Goal: Check status

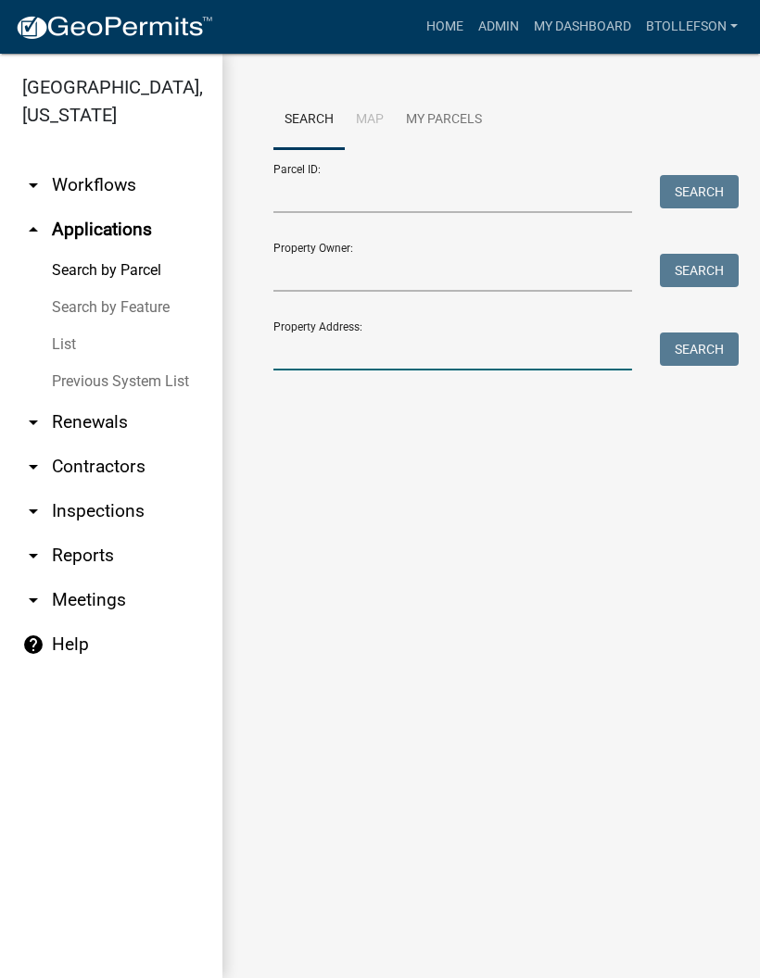
click at [539, 359] on input "Property Address:" at bounding box center [452, 352] width 359 height 38
type input "40936"
click at [712, 351] on button "Search" at bounding box center [699, 349] width 79 height 33
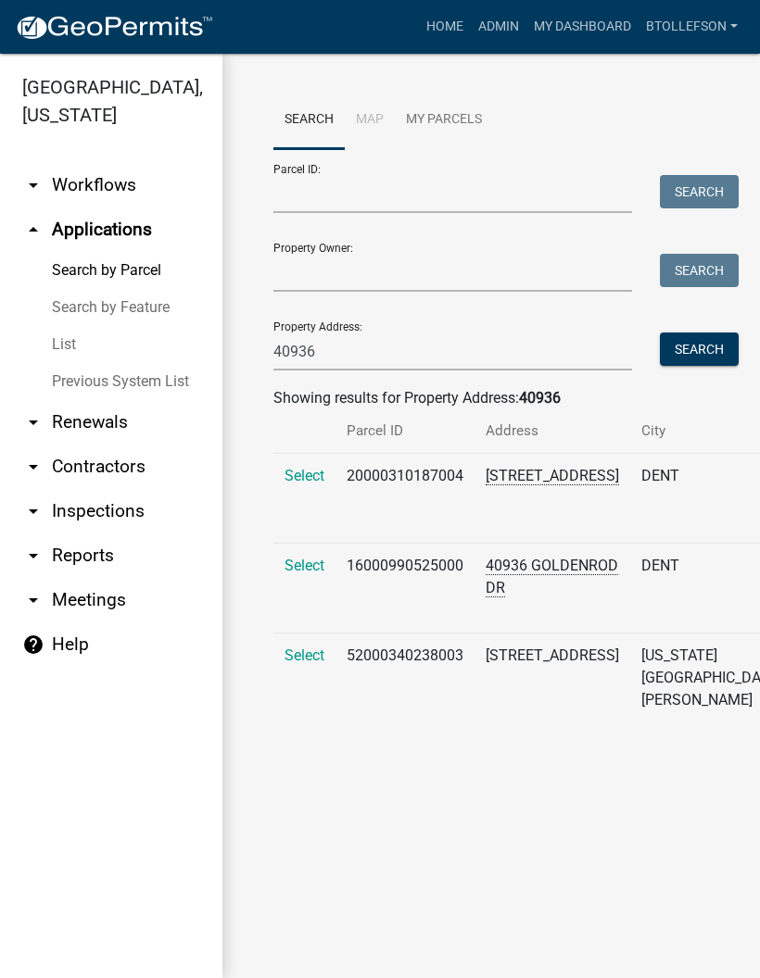
click at [289, 664] on span "Select" at bounding box center [304, 656] width 40 height 18
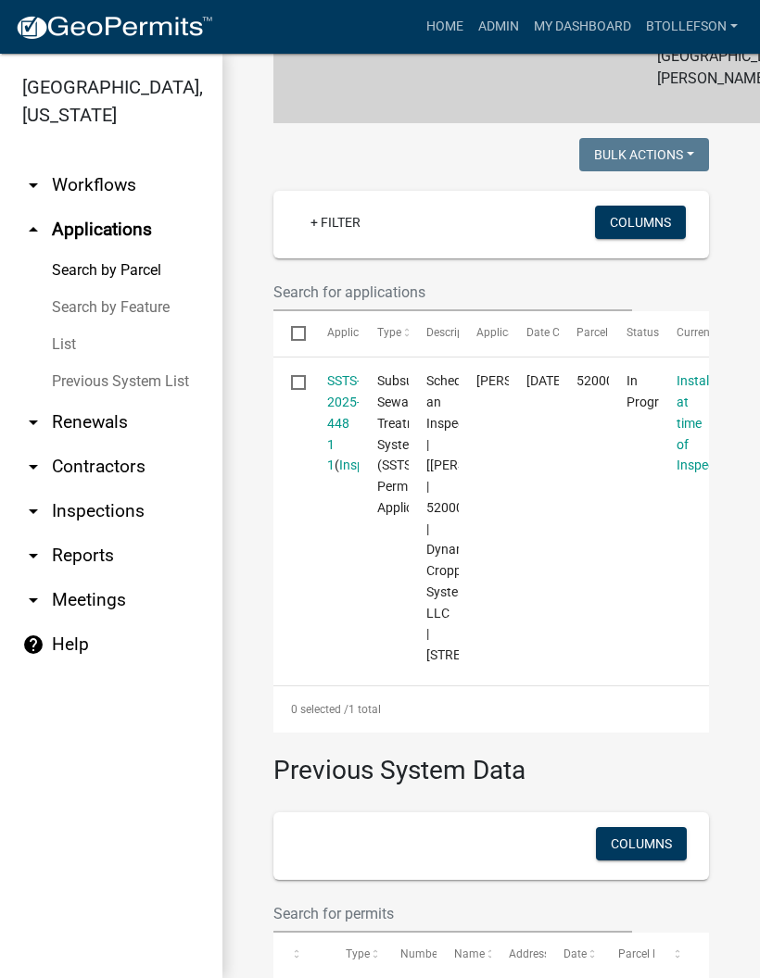
scroll to position [463, 0]
click at [327, 384] on link "SSTS-2025-448 1 1" at bounding box center [343, 422] width 33 height 99
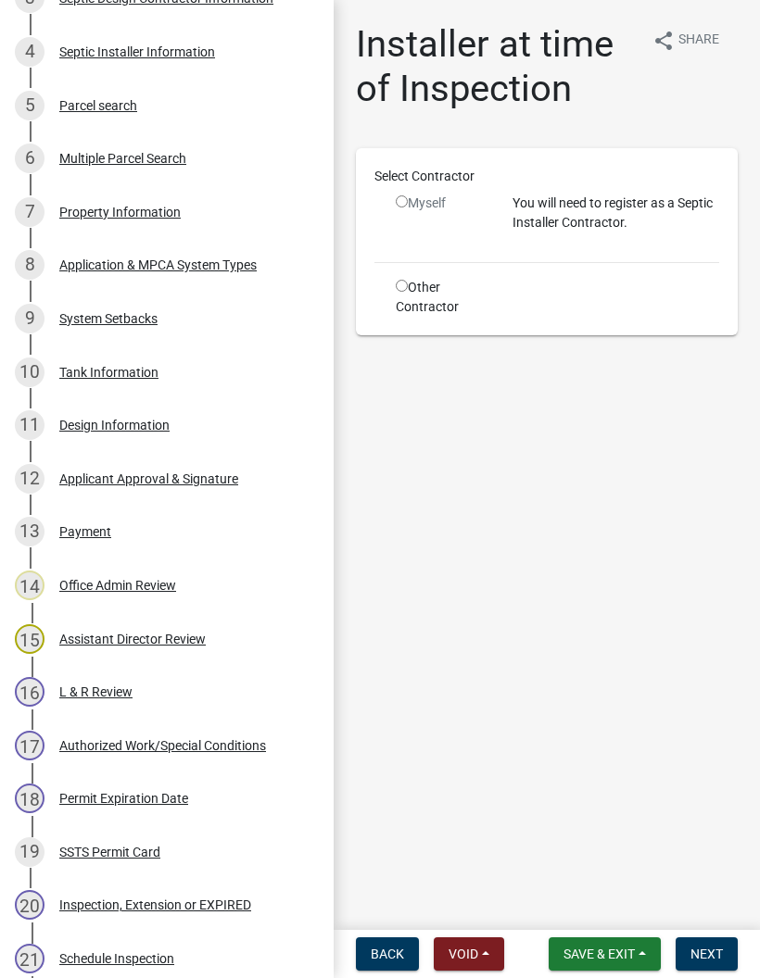
scroll to position [518, 0]
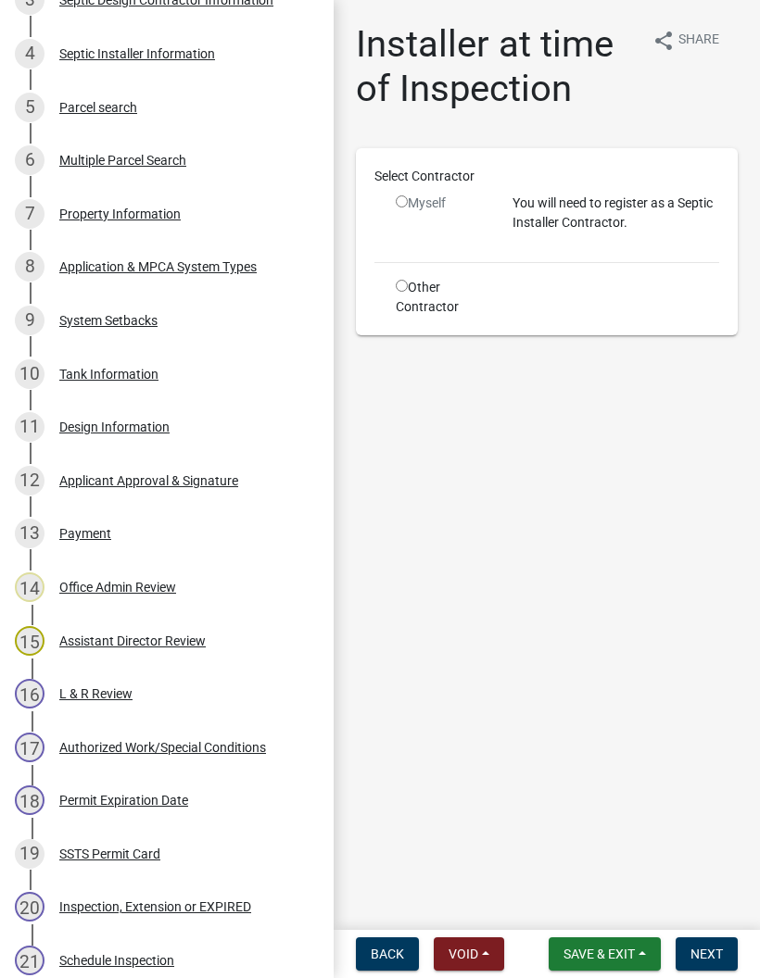
click at [99, 426] on div "Design Information" at bounding box center [114, 427] width 110 height 13
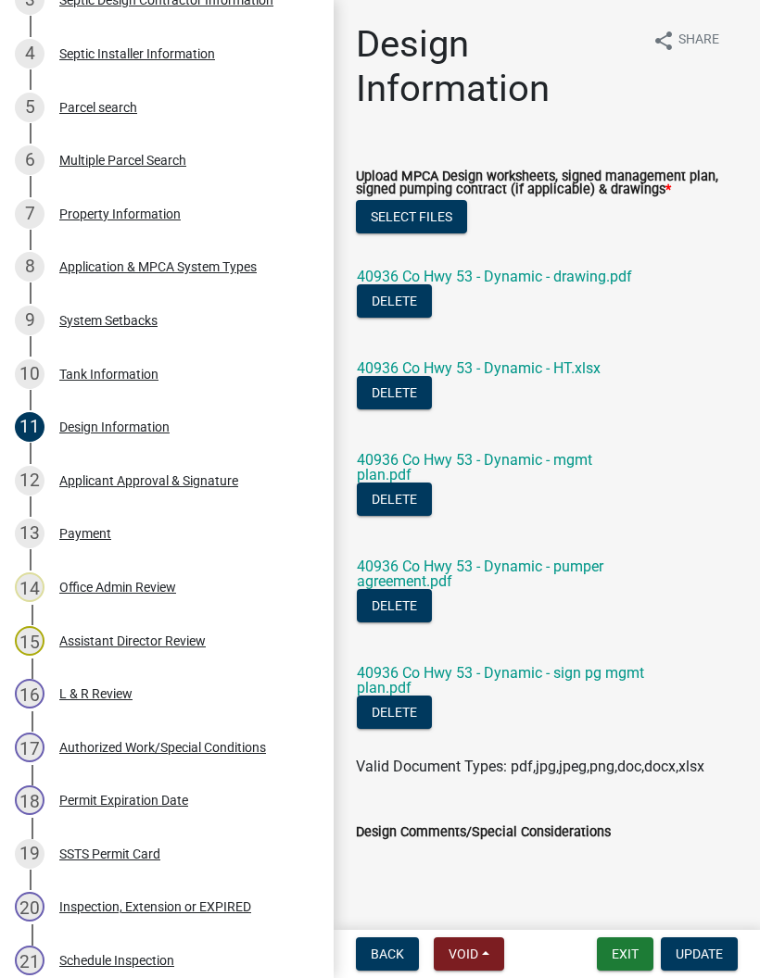
click at [586, 280] on link "40936 Co Hwy 53 - Dynamic - drawing.pdf" at bounding box center [494, 277] width 275 height 18
